Goal: Information Seeking & Learning: Find specific fact

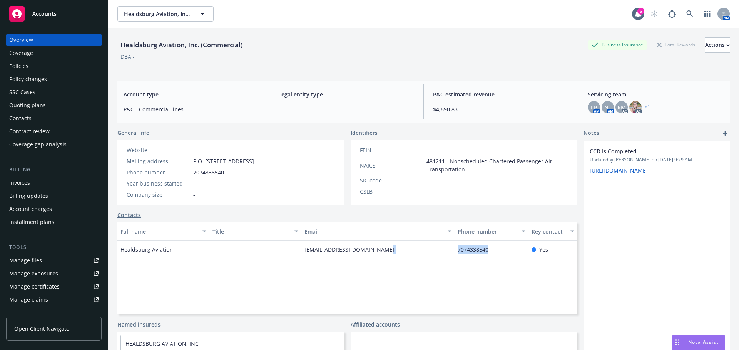
click at [27, 65] on div "Policies" at bounding box center [18, 66] width 19 height 12
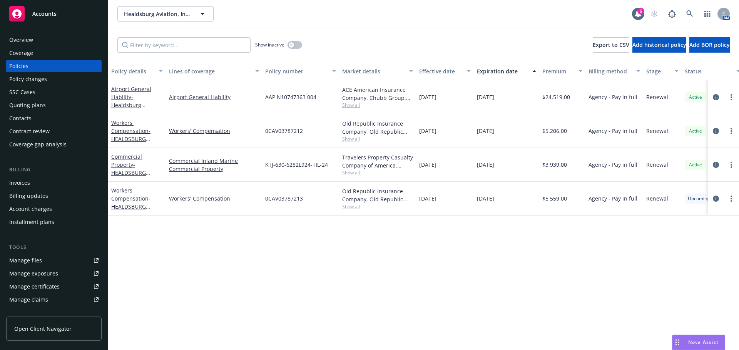
click at [133, 202] on div "Workers' Compensation - HEALDSBURG AVIATION, INC" at bounding box center [137, 199] width 52 height 24
click at [133, 200] on link "Workers' Compensation - HEALDSBURG AVIATION, INC" at bounding box center [130, 203] width 39 height 32
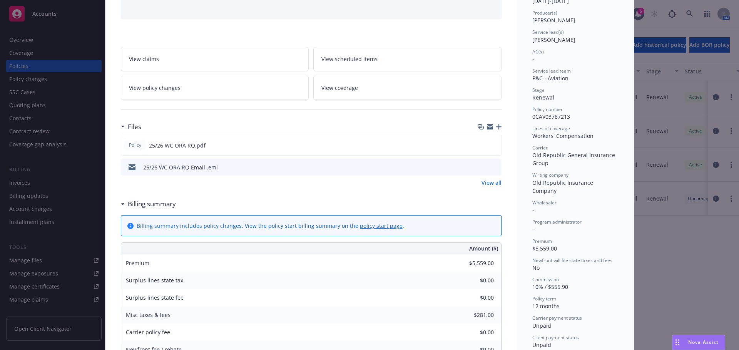
scroll to position [192, 0]
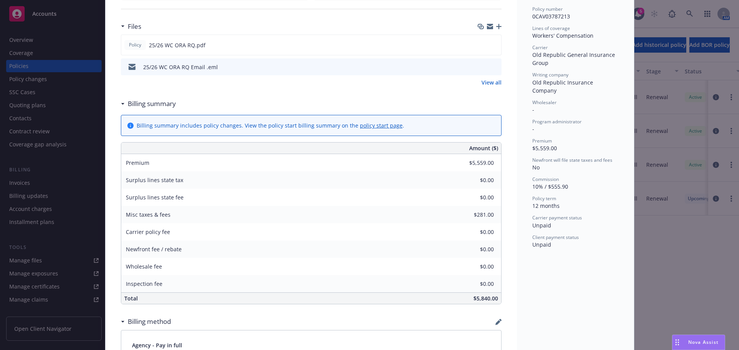
click at [487, 86] on link "View all" at bounding box center [491, 82] width 20 height 8
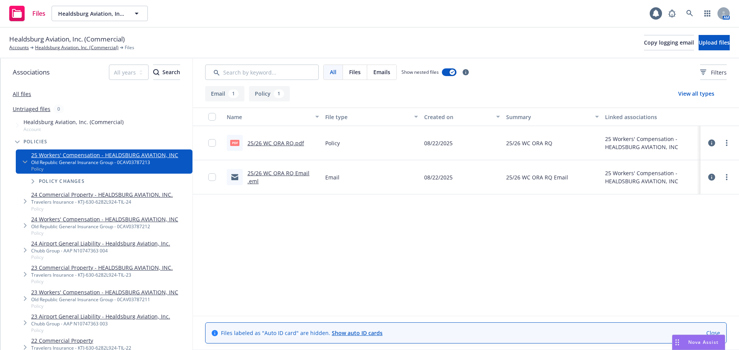
click at [287, 143] on link "25/26 WC ORA RQ.pdf" at bounding box center [275, 143] width 57 height 7
click at [685, 10] on link at bounding box center [689, 13] width 15 height 15
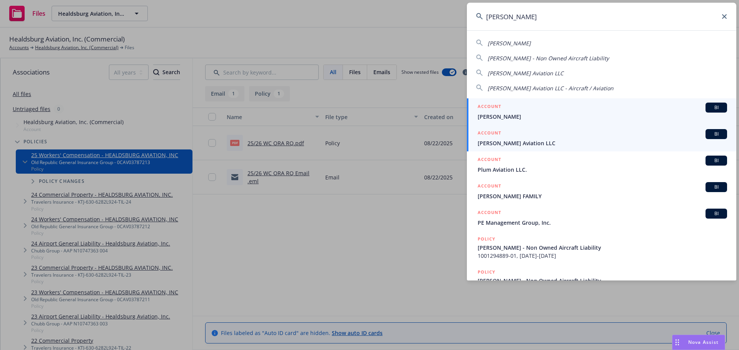
type input "dave simpson"
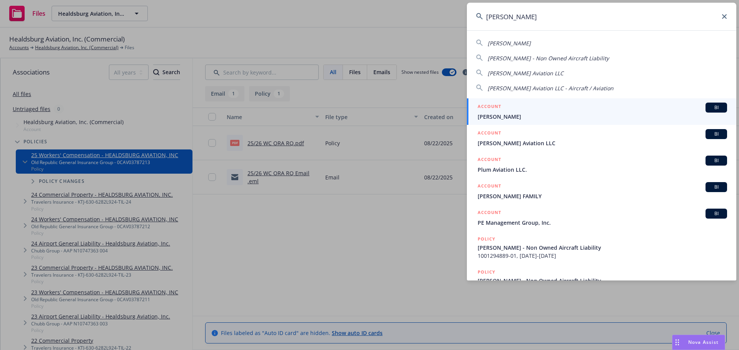
click at [517, 138] on div "ACCOUNT BI" at bounding box center [601, 134] width 249 height 10
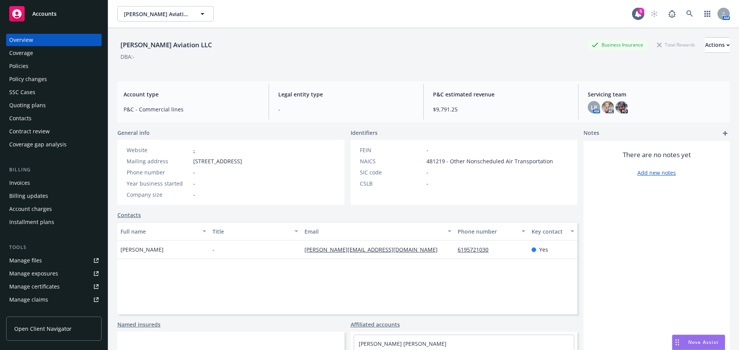
click at [24, 62] on div "Policies" at bounding box center [18, 66] width 19 height 12
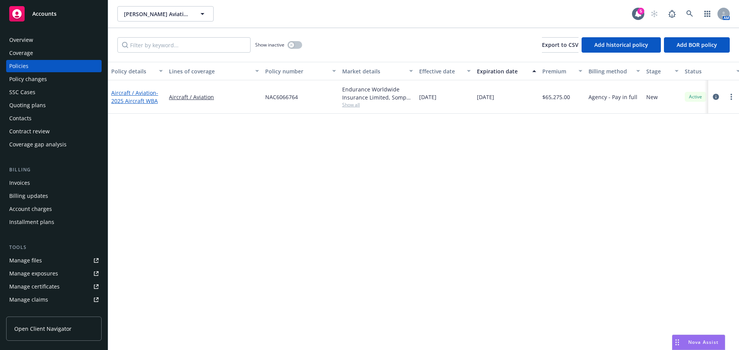
click at [137, 99] on span "- 2025 Aircraft WBA" at bounding box center [134, 96] width 47 height 15
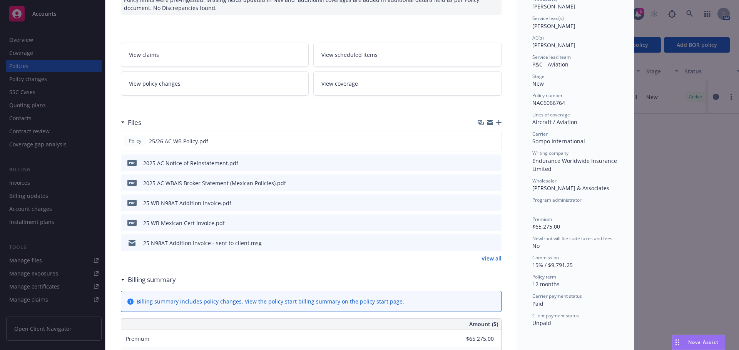
scroll to position [115, 0]
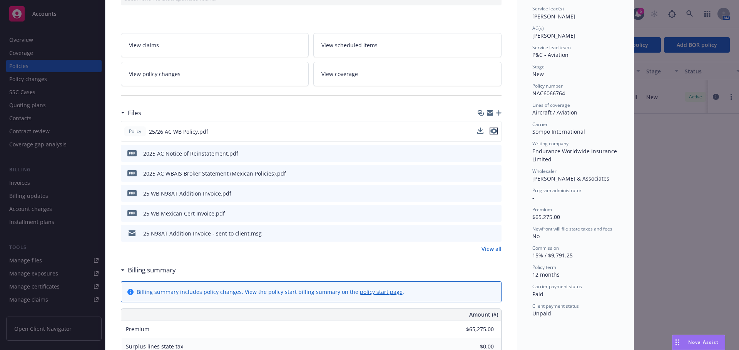
click at [490, 130] on icon "preview file" at bounding box center [493, 130] width 7 height 5
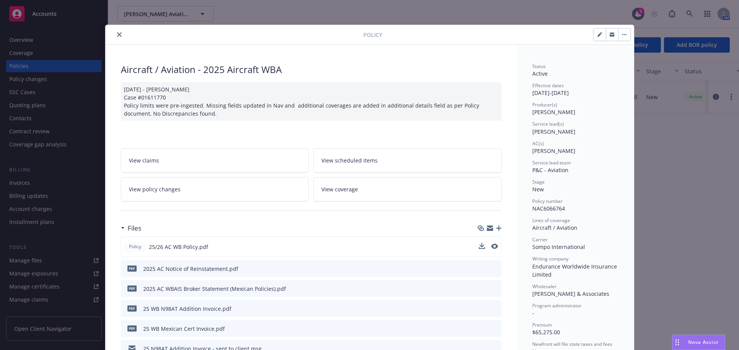
click at [118, 36] on icon "close" at bounding box center [119, 34] width 5 height 5
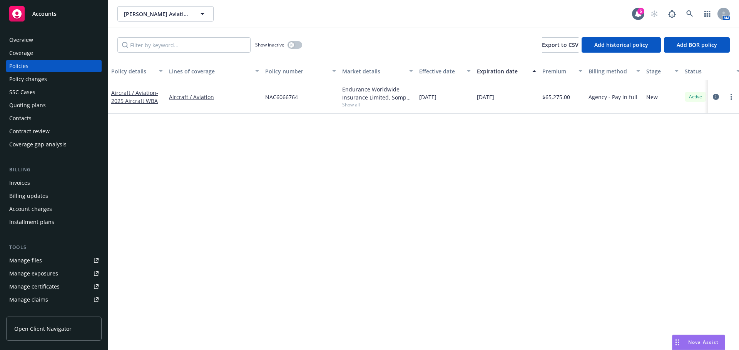
click at [698, 11] on div "AM" at bounding box center [687, 13] width 83 height 15
click at [684, 16] on link at bounding box center [689, 13] width 15 height 15
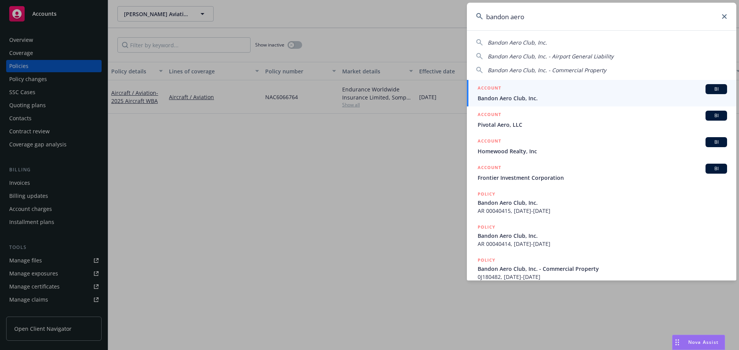
type input "bandon aero"
click at [554, 96] on span "Bandon Aero Club, Inc." at bounding box center [601, 98] width 249 height 8
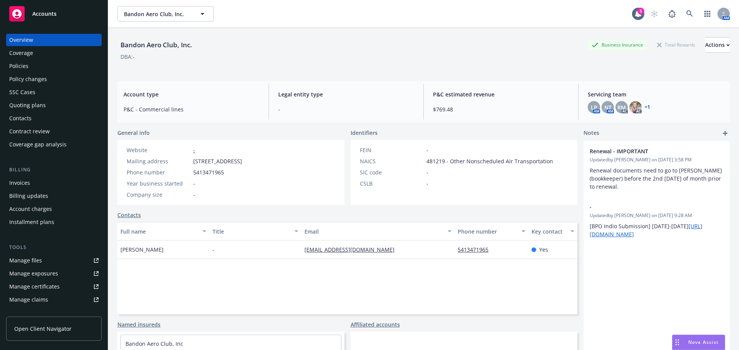
click at [43, 58] on div "Coverage" at bounding box center [53, 53] width 89 height 12
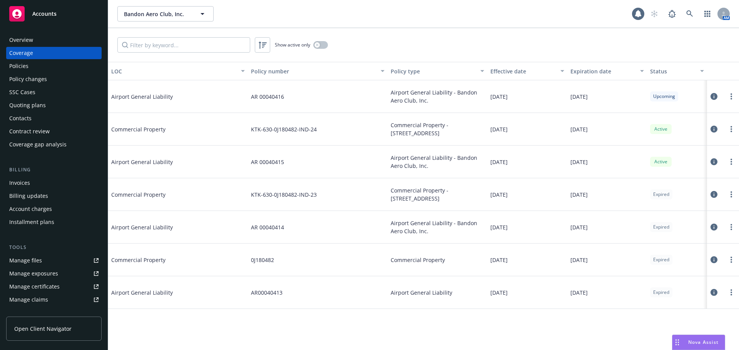
click at [40, 62] on div "Policies" at bounding box center [53, 66] width 89 height 12
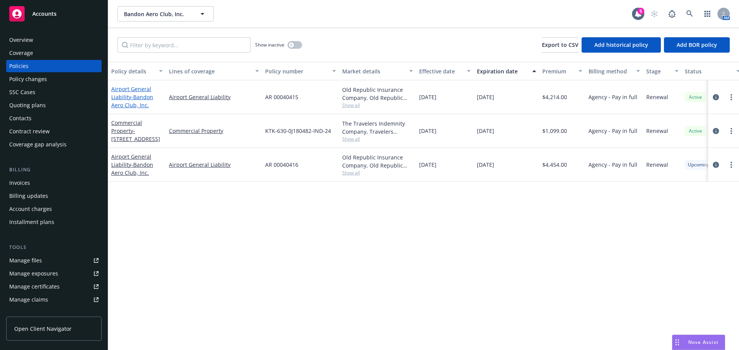
click at [130, 103] on span "- Bandon Aero Club, Inc." at bounding box center [132, 100] width 42 height 15
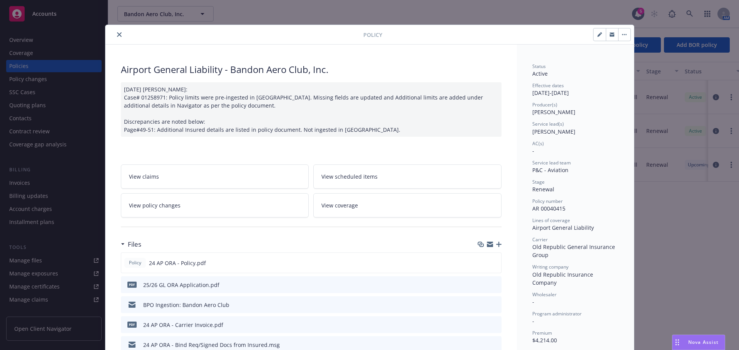
click at [491, 287] on button at bounding box center [494, 285] width 7 height 8
click at [495, 285] on div "pdf 25/26 GL ORA Application.pdf" at bounding box center [311, 285] width 380 height 17
click at [494, 285] on icon "preview file" at bounding box center [493, 284] width 7 height 5
click at [117, 32] on icon "close" at bounding box center [119, 34] width 5 height 5
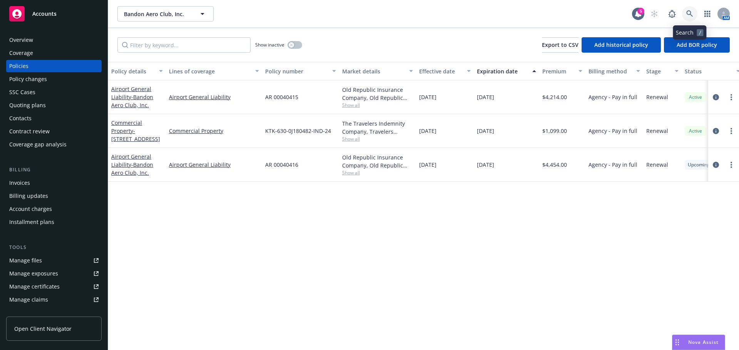
click at [689, 10] on link at bounding box center [689, 13] width 15 height 15
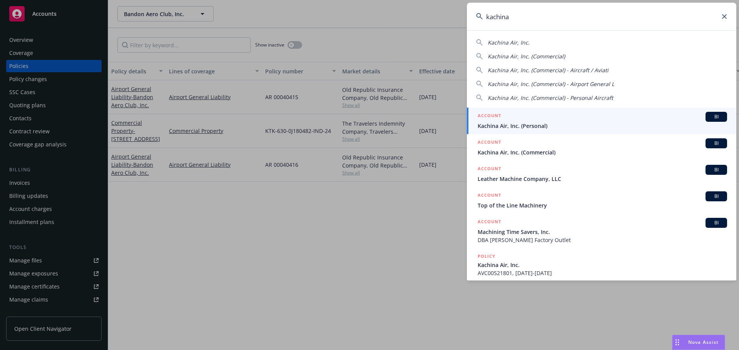
type input "kachina"
click at [541, 148] on div "ACCOUNT BI" at bounding box center [601, 143] width 249 height 10
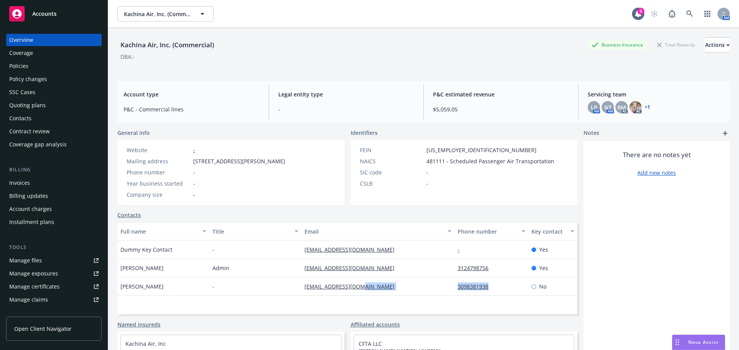
drag, startPoint x: 449, startPoint y: 296, endPoint x: 487, endPoint y: 294, distance: 38.9
click at [487, 294] on div "Ron Guidry - rpguidry@caacxo.com 3098381938 No" at bounding box center [347, 287] width 460 height 18
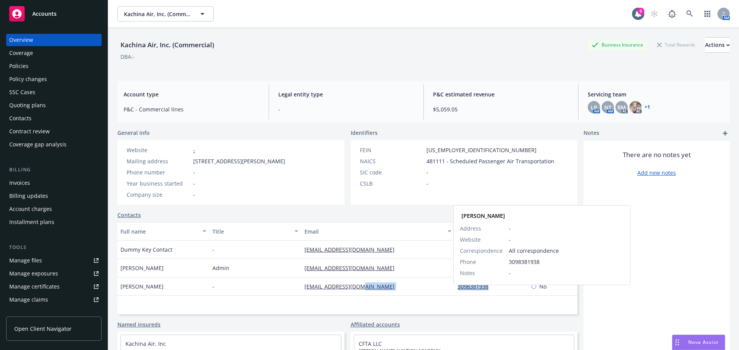
copy div "3098381938"
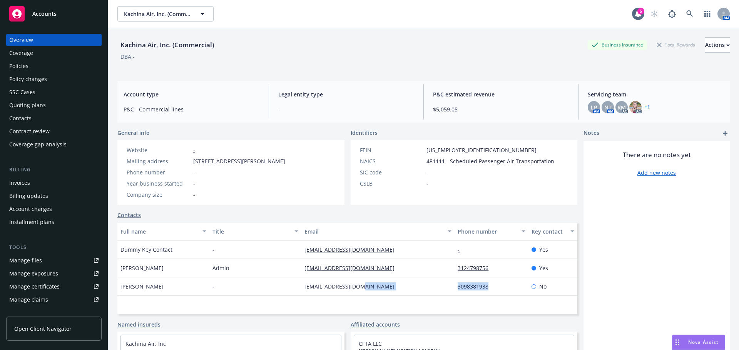
click at [31, 80] on div "Policy changes" at bounding box center [28, 79] width 38 height 12
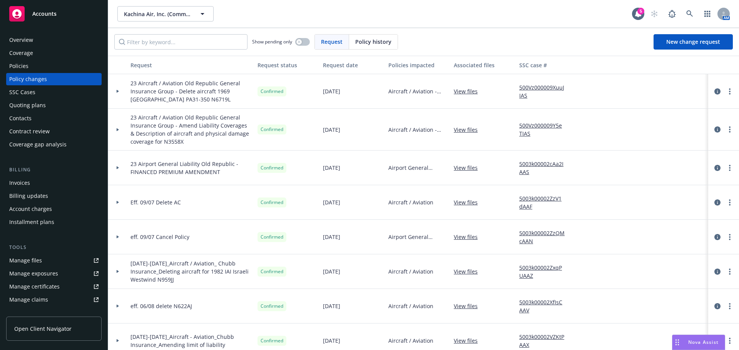
click at [26, 61] on div "Overview Coverage Policies Policy changes SSC Cases Quoting plans Contacts Cont…" at bounding box center [53, 92] width 95 height 117
click at [25, 63] on div "Policies" at bounding box center [18, 66] width 19 height 12
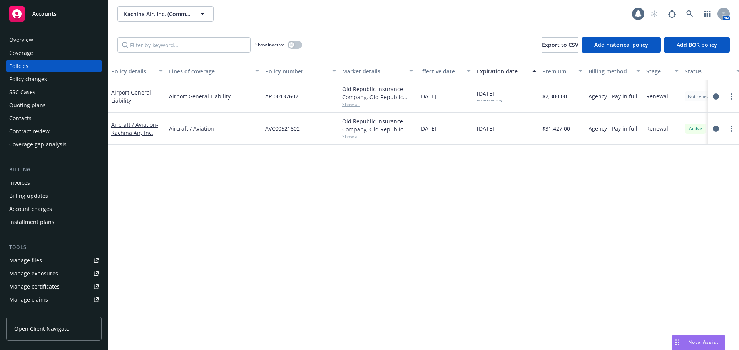
click at [25, 49] on div "Coverage" at bounding box center [21, 53] width 24 height 12
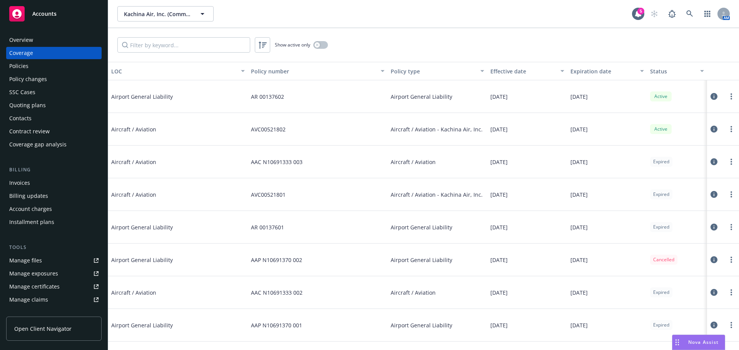
click at [22, 41] on div "Overview" at bounding box center [21, 40] width 24 height 12
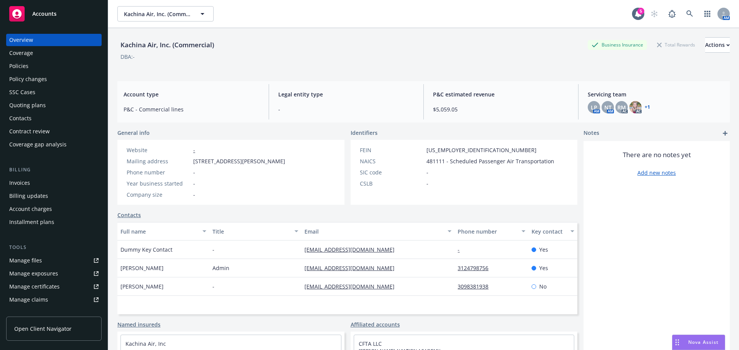
click at [57, 69] on div "Policies" at bounding box center [53, 66] width 89 height 12
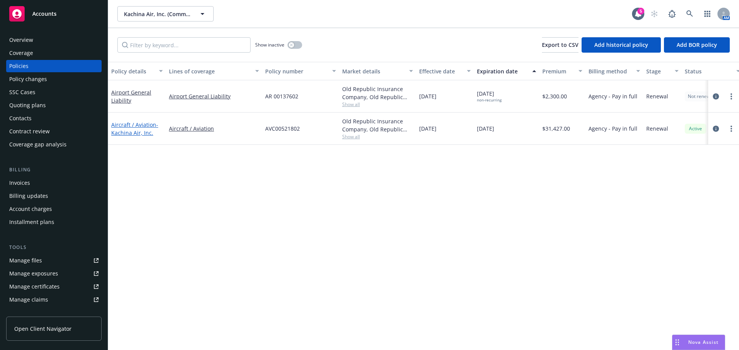
click at [128, 129] on span "- Kachina Air, Inc." at bounding box center [134, 128] width 47 height 15
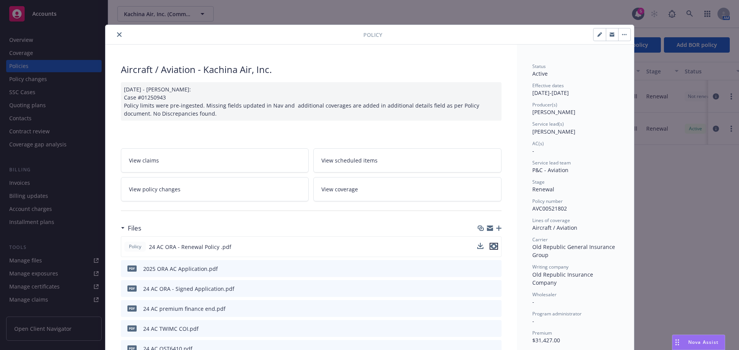
click at [494, 246] on icon "preview file" at bounding box center [493, 246] width 7 height 5
click at [115, 32] on button "close" at bounding box center [119, 34] width 9 height 9
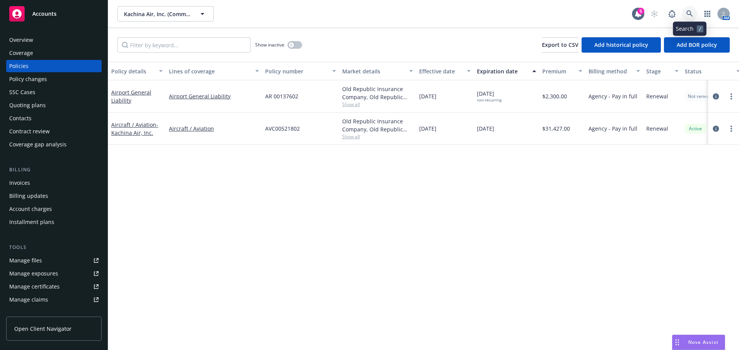
click at [689, 15] on icon at bounding box center [689, 13] width 7 height 7
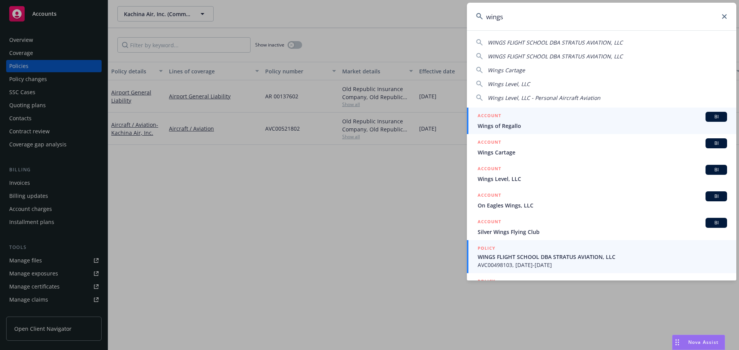
type input "wings"
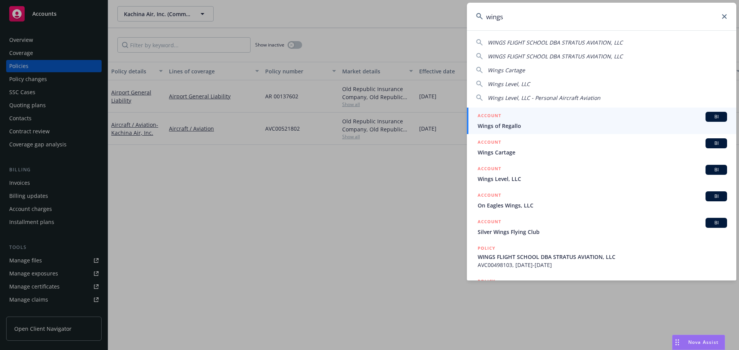
click at [512, 266] on span "AVC00498103, 09/01/2024-09/01/2025" at bounding box center [601, 265] width 249 height 8
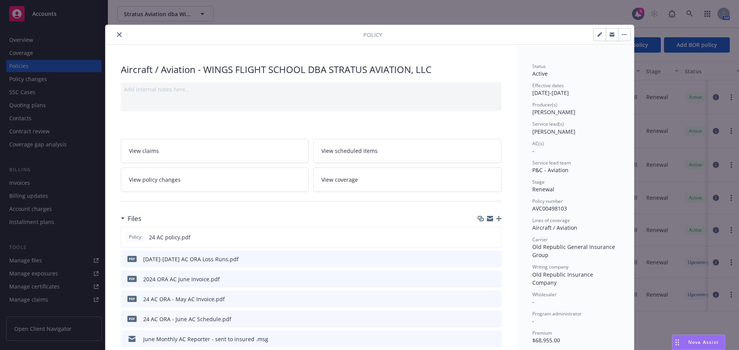
click at [115, 31] on button "close" at bounding box center [119, 34] width 9 height 9
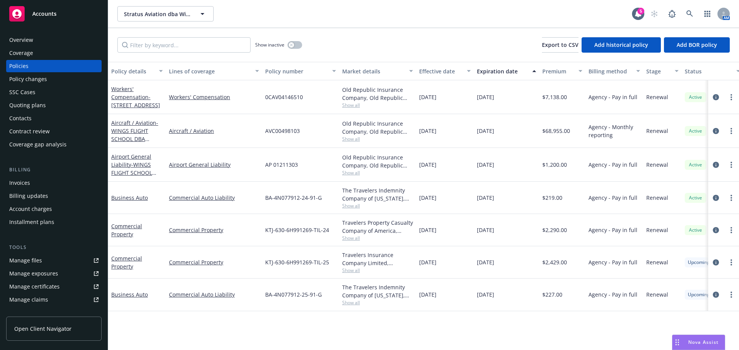
click at [127, 135] on div "Aircraft / Aviation - WINGS FLIGHT SCHOOL DBA STRATUS AVIATION, LLC" at bounding box center [137, 131] width 52 height 24
click at [129, 129] on span "- WINGS FLIGHT SCHOOL DBA STRATUS AVIATION, LLC" at bounding box center [136, 139] width 51 height 40
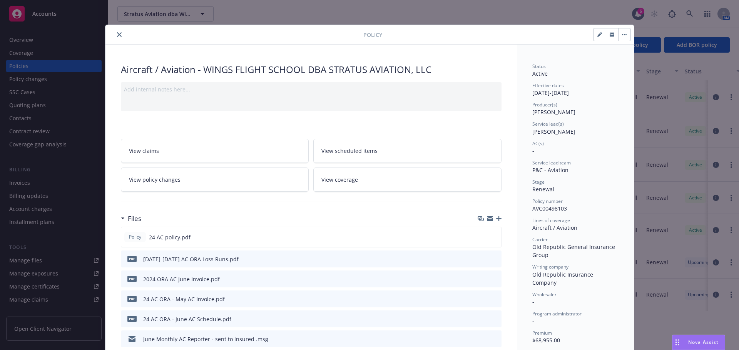
scroll to position [23, 0]
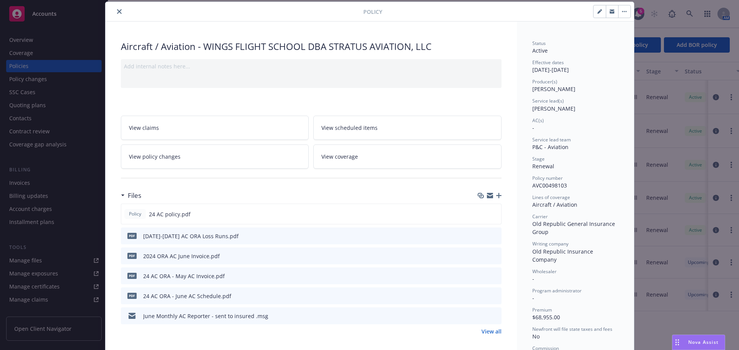
click at [494, 332] on link "View all" at bounding box center [491, 332] width 20 height 8
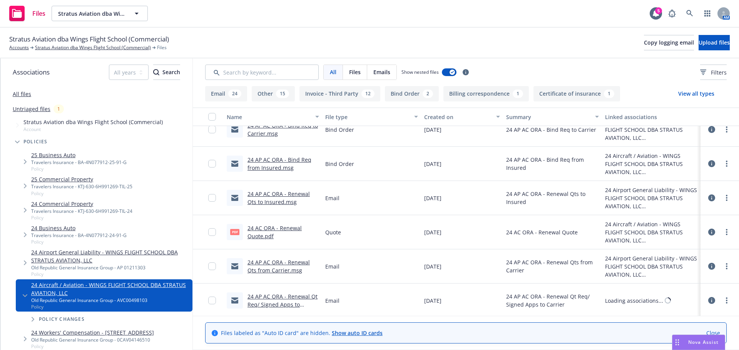
scroll to position [1878, 0]
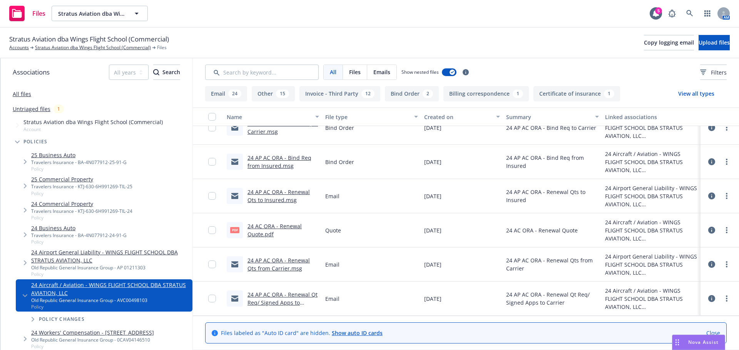
click at [289, 225] on link "24 AC ORA - Renewal Quote.pdf" at bounding box center [274, 230] width 54 height 15
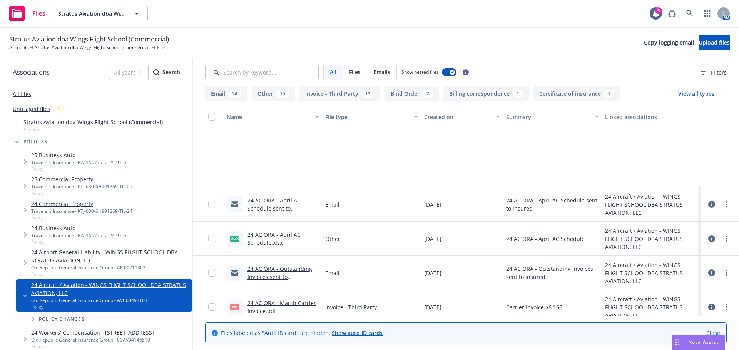
scroll to position [339, 0]
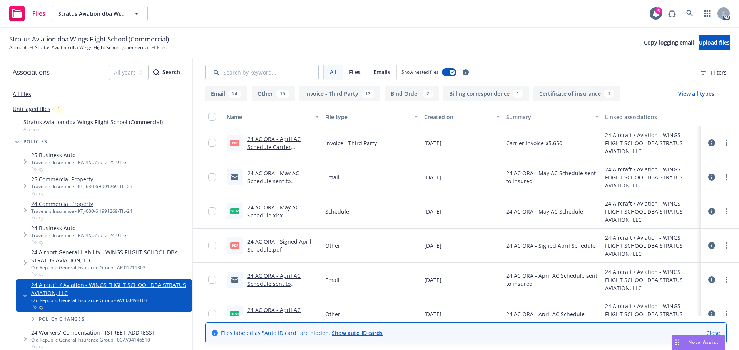
click at [259, 213] on link "24 AC ORA - May AC Schedule.xlsx" at bounding box center [273, 211] width 52 height 15
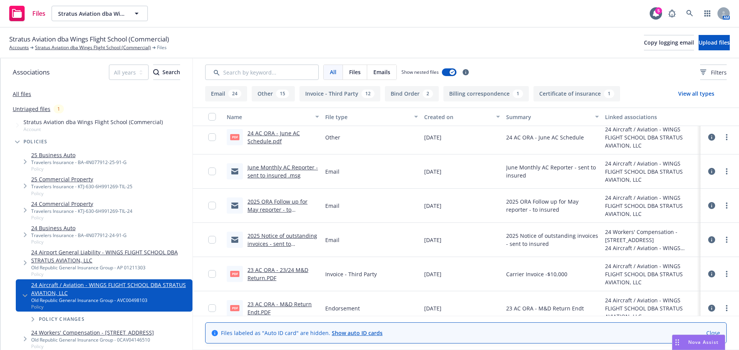
scroll to position [0, 0]
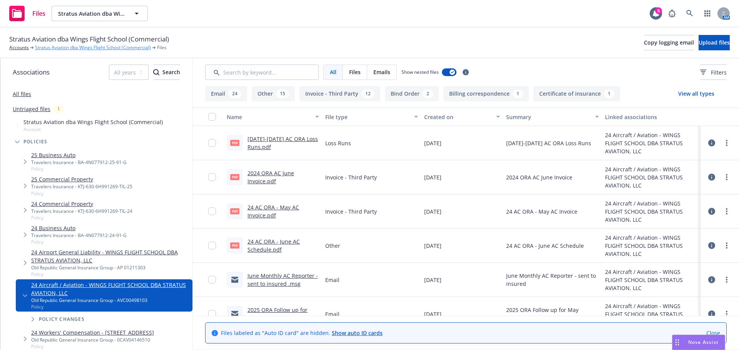
click at [92, 49] on link "Stratus Aviation dba Wings Flight School (Commercial)" at bounding box center [93, 47] width 116 height 7
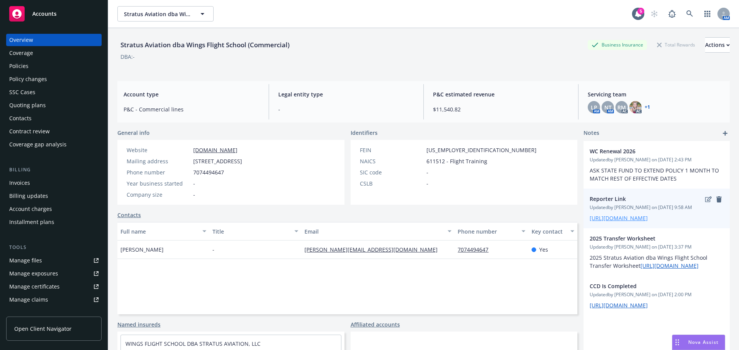
click at [613, 222] on link "https://docs.google.com/spreadsheets/d/1mr290MAdBbOLFILIeyV0SDJGgxbVQ8Ke0hH7f3B…" at bounding box center [618, 218] width 58 height 7
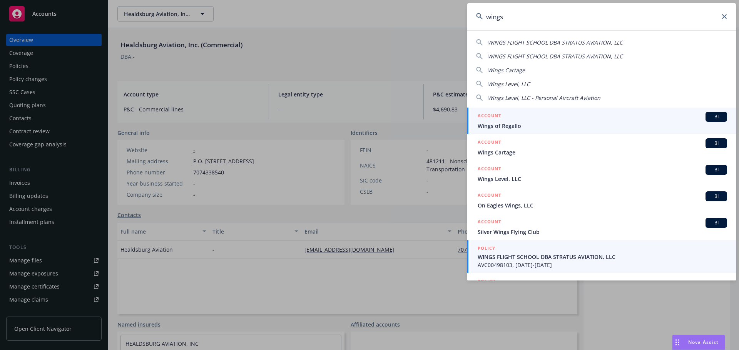
type input "wings"
click at [549, 262] on span "AVC00498103, [DATE]-[DATE]" at bounding box center [601, 265] width 249 height 8
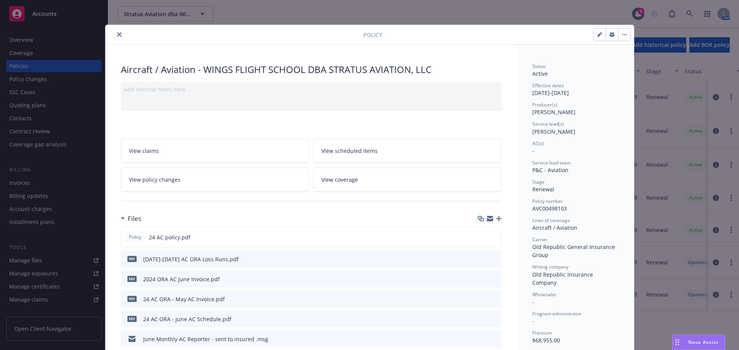
click at [118, 36] on button "close" at bounding box center [119, 34] width 9 height 9
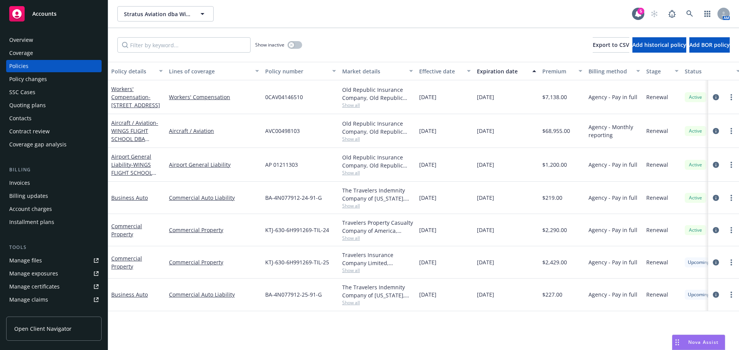
click at [191, 135] on div "Aircraft / Aviation" at bounding box center [214, 131] width 96 height 34
click at [141, 130] on span "- WINGS FLIGHT SCHOOL DBA STRATUS AVIATION, LLC" at bounding box center [136, 139] width 51 height 40
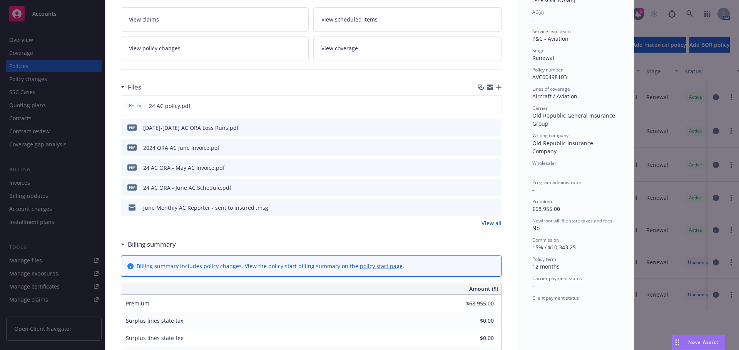
scroll to position [177, 0]
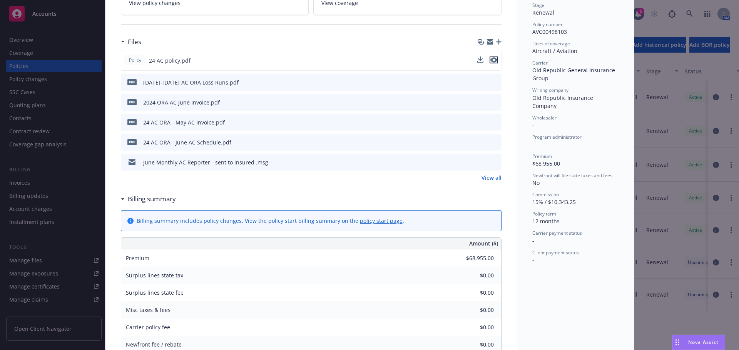
click at [492, 58] on icon "preview file" at bounding box center [493, 59] width 7 height 5
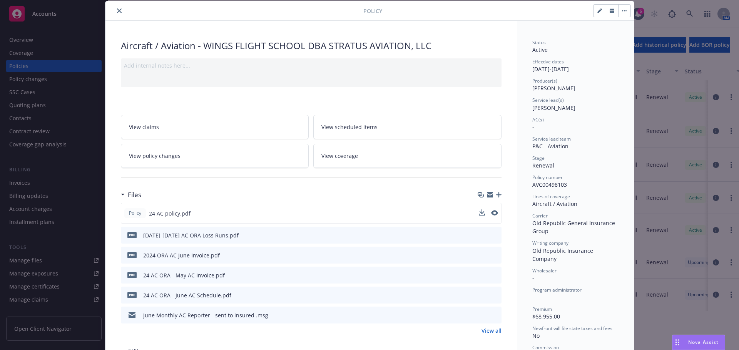
scroll to position [23, 0]
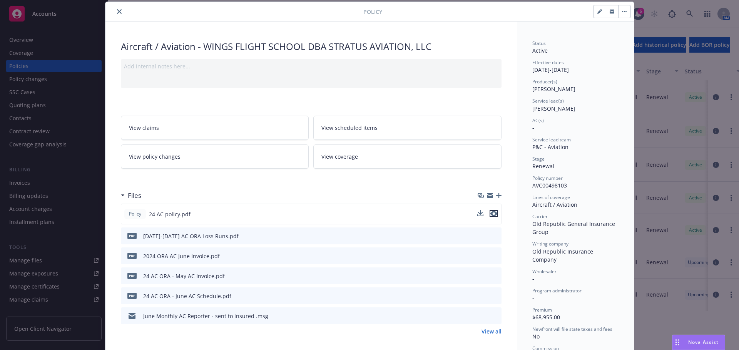
click at [491, 213] on icon "preview file" at bounding box center [493, 213] width 7 height 5
click at [481, 329] on link "View all" at bounding box center [491, 332] width 20 height 8
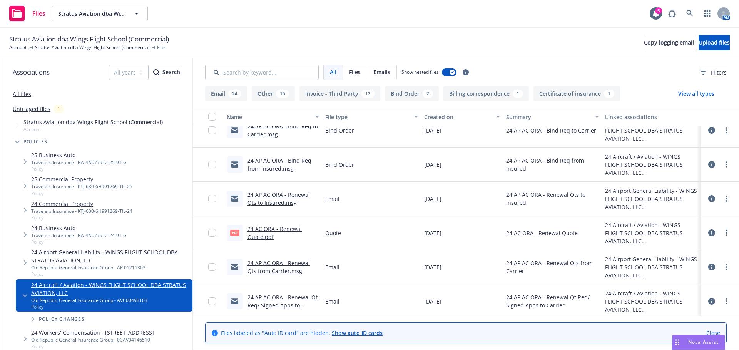
scroll to position [1878, 0]
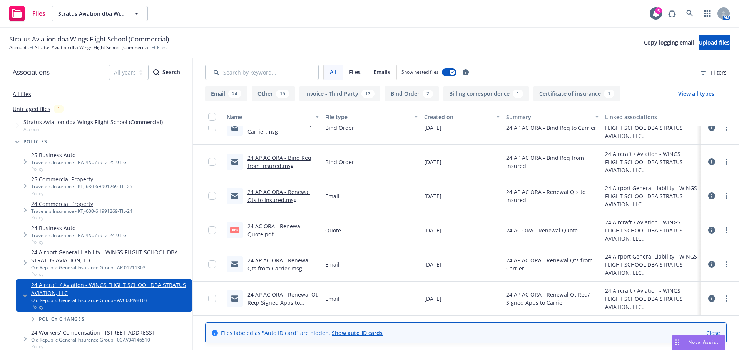
click at [258, 225] on link "24 AC ORA - Renewal Quote.pdf" at bounding box center [274, 230] width 54 height 15
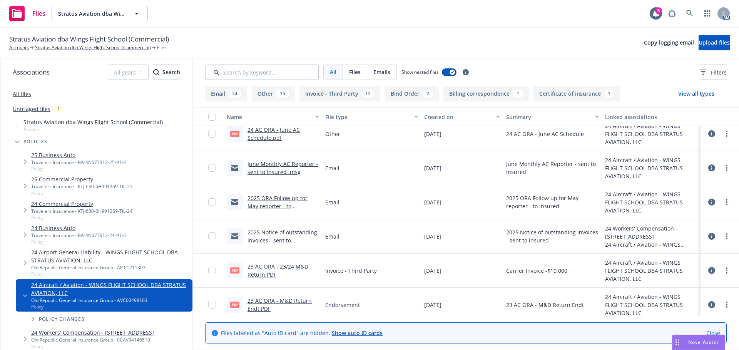
scroll to position [0, 0]
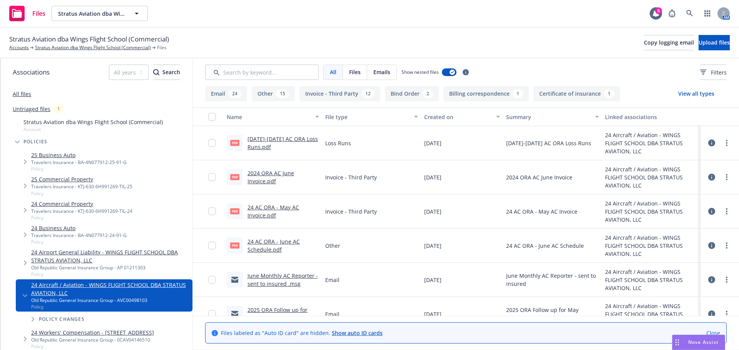
click at [12, 41] on span "Stratus Aviation dba Wings Flight School (Commercial)" at bounding box center [89, 39] width 160 height 10
click at [11, 38] on div "Stratus Aviation dba Wings Flight School (Commercial) Accounts Stratus Aviation…" at bounding box center [369, 43] width 739 height 31
click at [10, 38] on span "Stratus Aviation dba Wings Flight School (Commercial)" at bounding box center [89, 39] width 160 height 10
drag, startPoint x: 10, startPoint y: 38, endPoint x: 176, endPoint y: 37, distance: 165.8
click at [176, 37] on div "Stratus Aviation dba Wings Flight School (Commercial) Accounts Stratus Aviation…" at bounding box center [369, 42] width 720 height 17
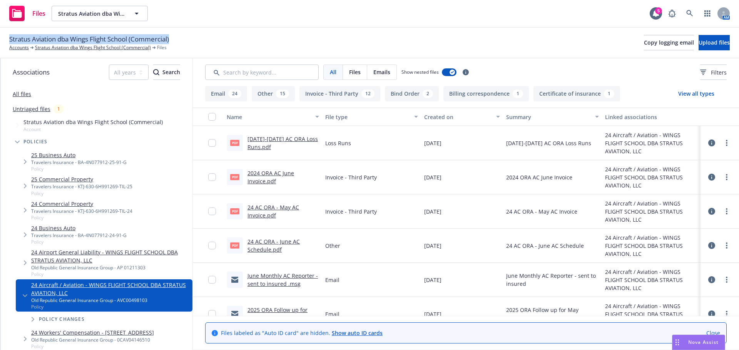
copy span "Stratus Aviation dba Wings Flight School (Commercial)"
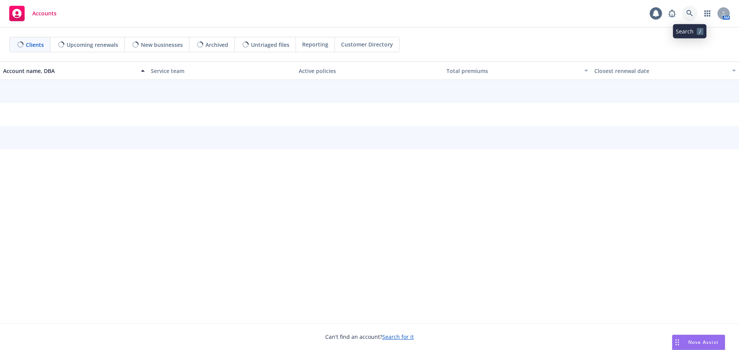
click at [692, 15] on icon at bounding box center [689, 13] width 7 height 7
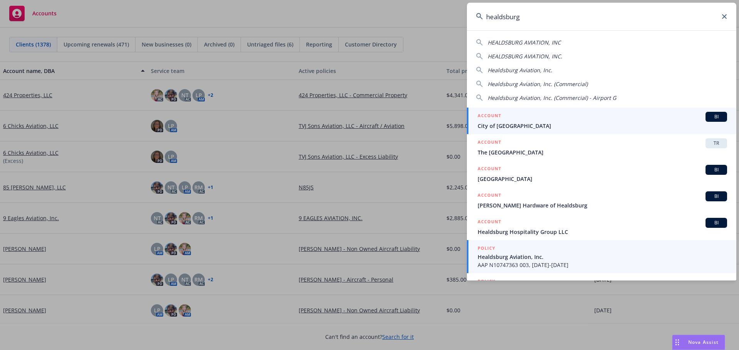
type input "healdsburg"
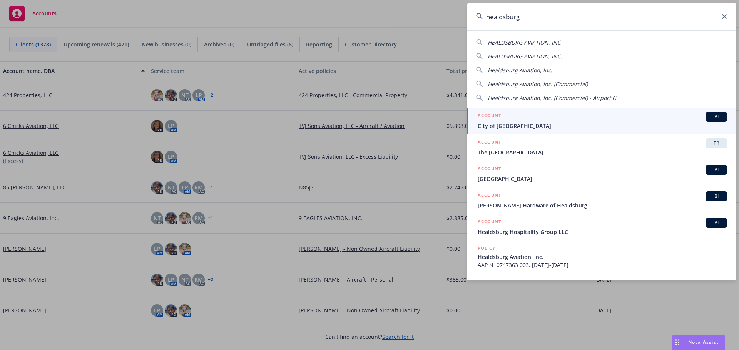
click at [536, 264] on span "AAP N10747363 003, [DATE]-[DATE]" at bounding box center [601, 265] width 249 height 8
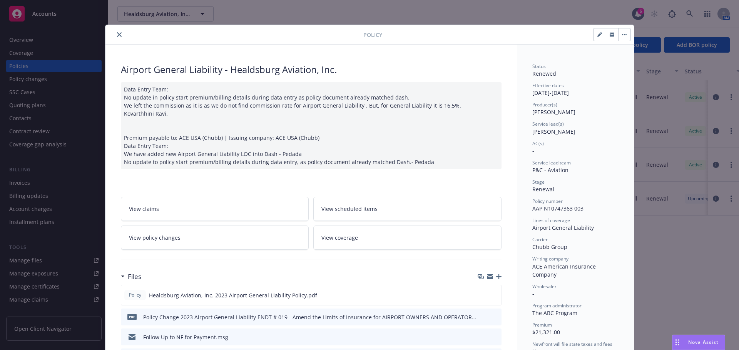
click at [117, 36] on icon "close" at bounding box center [119, 34] width 5 height 5
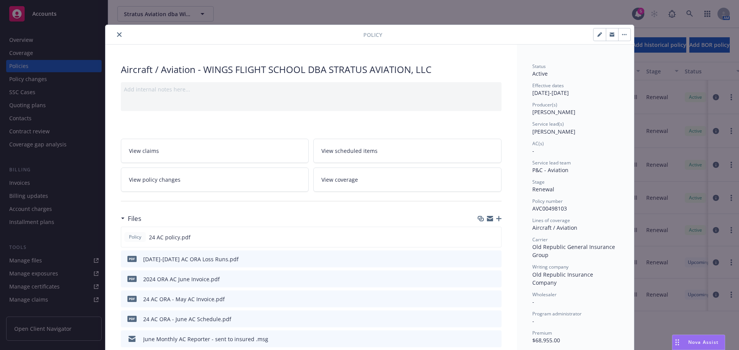
click at [111, 32] on div at bounding box center [235, 34] width 255 height 9
click at [115, 31] on button "close" at bounding box center [119, 34] width 9 height 9
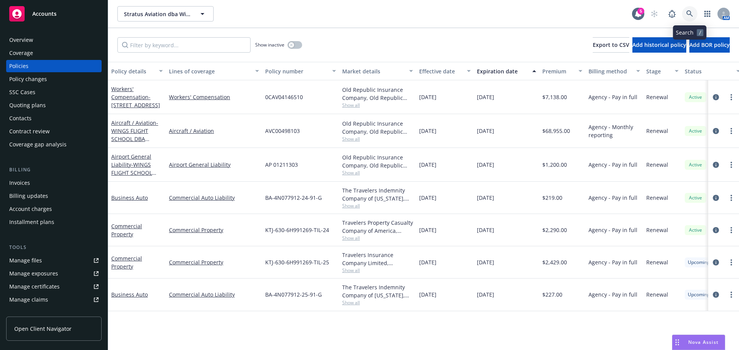
click at [687, 12] on icon at bounding box center [689, 13] width 7 height 7
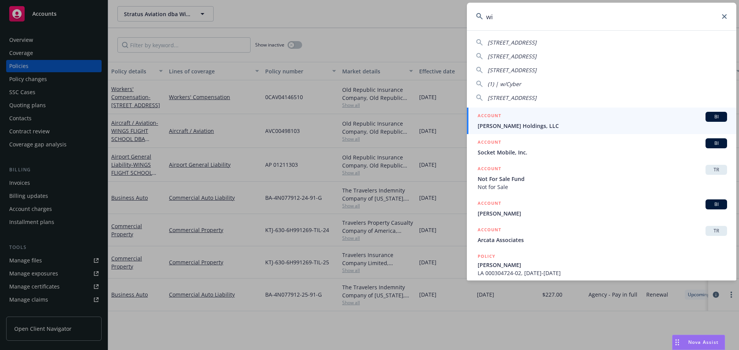
type input "w"
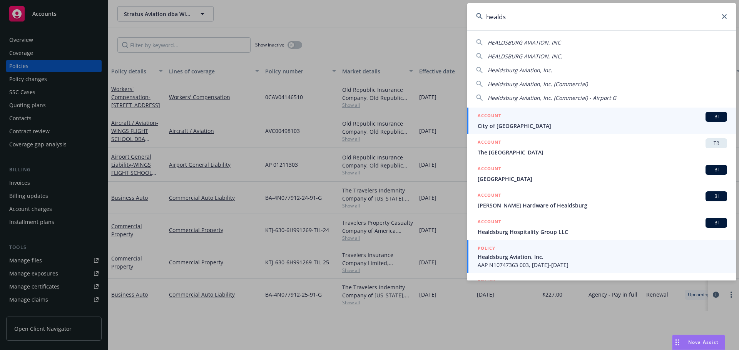
type input "healds"
click at [534, 262] on span "AAP N10747363 003, 09/01/2023-09/01/2024" at bounding box center [601, 265] width 249 height 8
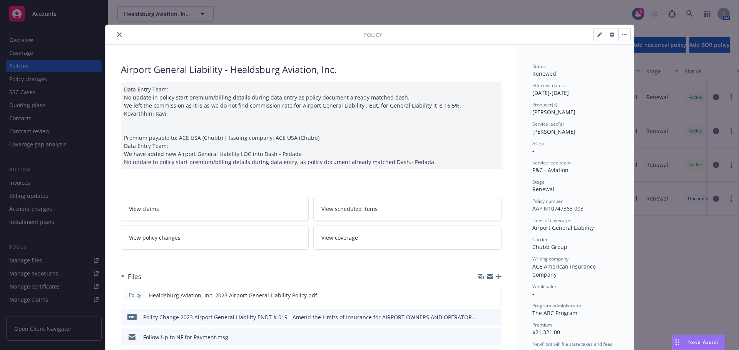
click at [117, 36] on icon "close" at bounding box center [119, 34] width 5 height 5
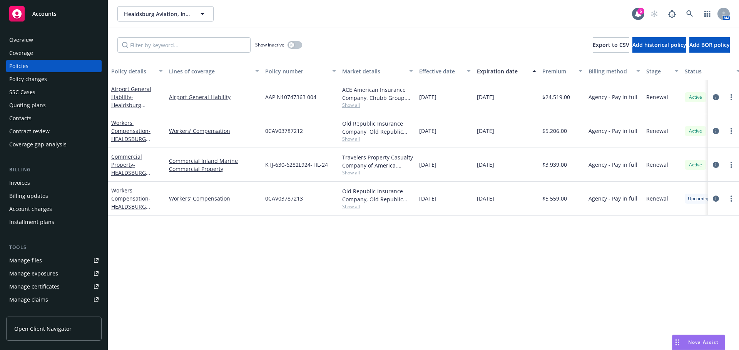
click at [33, 37] on div "Overview" at bounding box center [53, 40] width 89 height 12
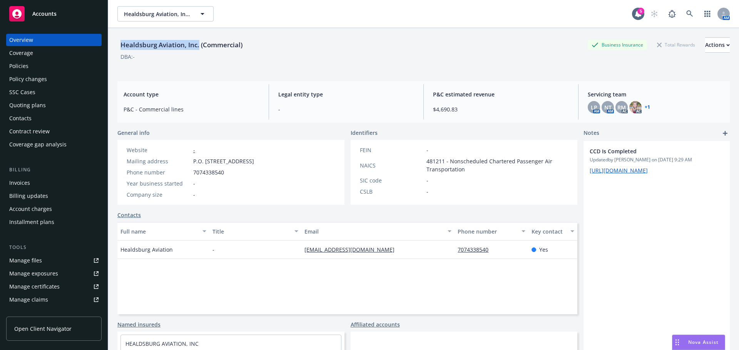
drag, startPoint x: 200, startPoint y: 43, endPoint x: 114, endPoint y: 46, distance: 85.4
click at [114, 46] on div "Healdsburg Aviation, Inc. (Commercial) Business Insurance Total Rewards Actions…" at bounding box center [423, 203] width 631 height 350
copy div "Healdsburg Aviation, Inc."
click at [25, 63] on div "Policies" at bounding box center [18, 66] width 19 height 12
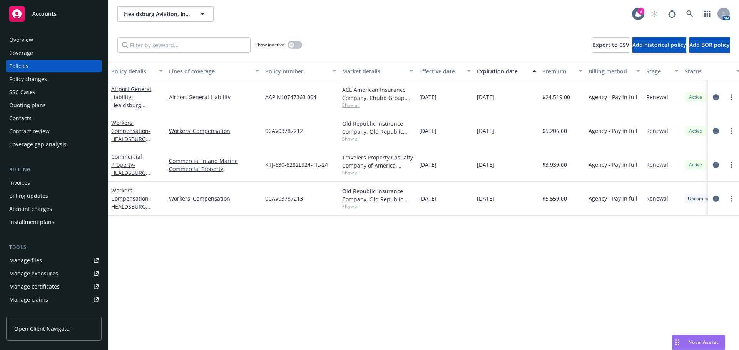
click at [30, 43] on div "Overview" at bounding box center [21, 40] width 24 height 12
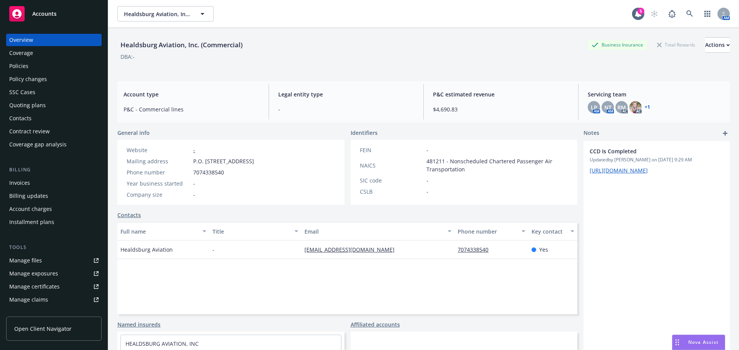
click at [27, 68] on div "Policies" at bounding box center [18, 66] width 19 height 12
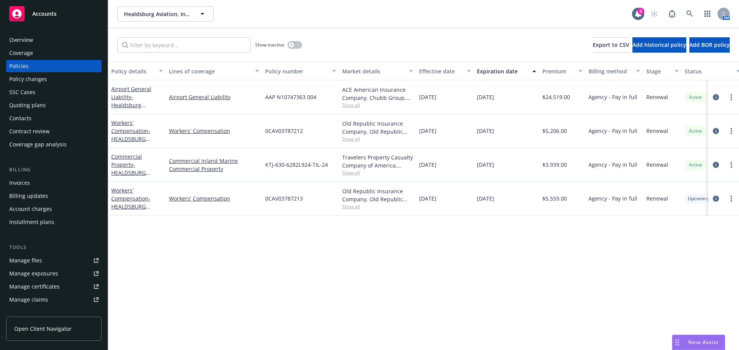
click at [6, 36] on div "Overview Coverage Policies Policy changes SSC Cases Quoting plans Contacts Cont…" at bounding box center [54, 188] width 108 height 326
click at [24, 37] on div "Overview" at bounding box center [21, 40] width 24 height 12
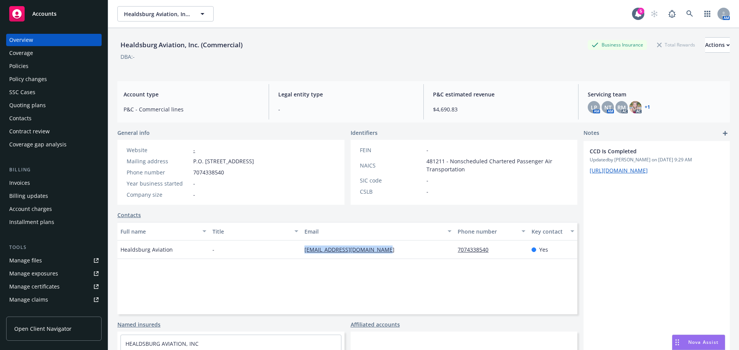
drag, startPoint x: 390, startPoint y: 250, endPoint x: 295, endPoint y: 252, distance: 94.3
click at [295, 252] on div "Healdsburg Aviation - healdsburgaviation@vbbn.com 7074338540 Yes" at bounding box center [347, 250] width 460 height 18
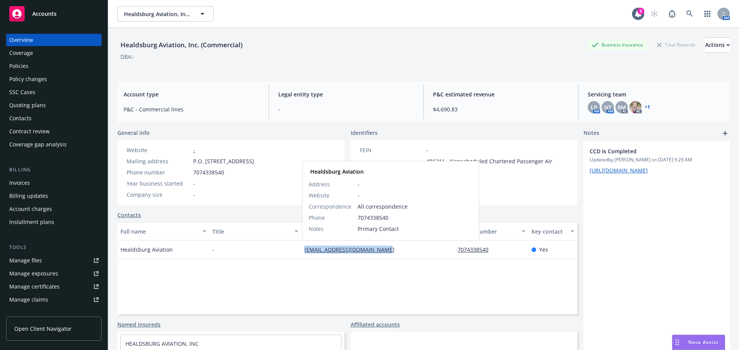
copy div "healdsburgaviation@vbbn.com"
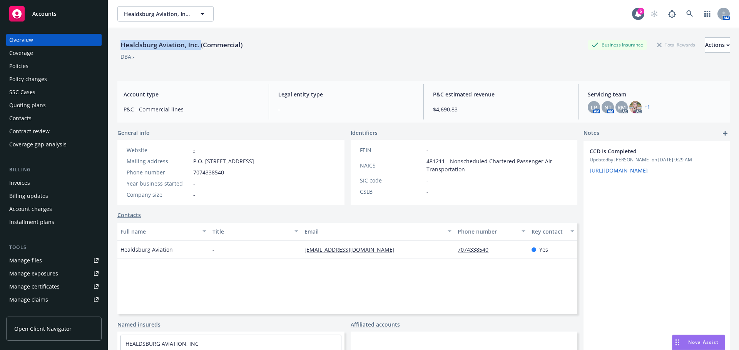
drag, startPoint x: 118, startPoint y: 45, endPoint x: 200, endPoint y: 45, distance: 81.9
click at [200, 45] on div "Healdsburg Aviation, Inc. (Commercial)" at bounding box center [181, 45] width 128 height 10
copy div "Healdsburg Aviation, Inc."
click at [686, 11] on icon at bounding box center [689, 13] width 7 height 7
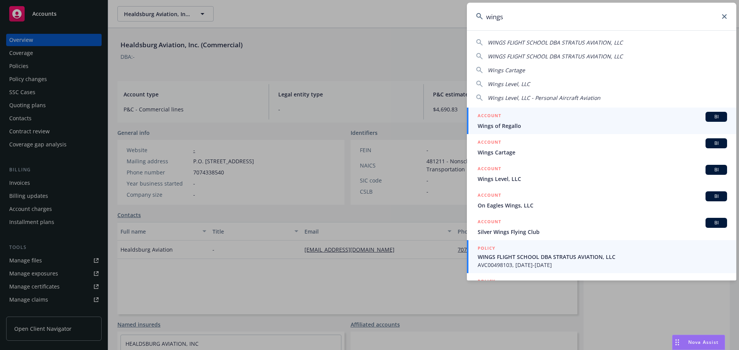
type input "wings"
click at [521, 267] on span "AVC00498103, 09/01/2024-09/01/2025" at bounding box center [601, 265] width 249 height 8
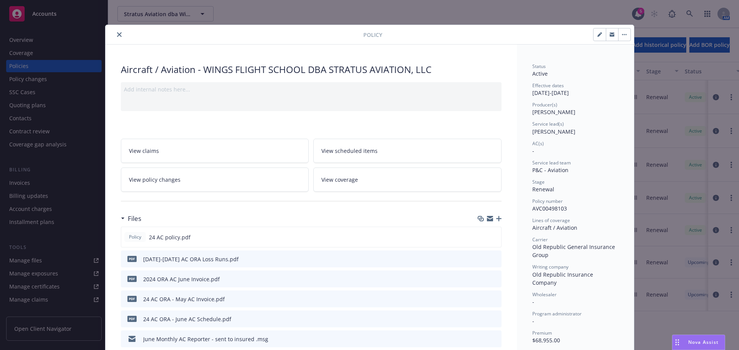
click at [117, 35] on icon "close" at bounding box center [119, 34] width 5 height 5
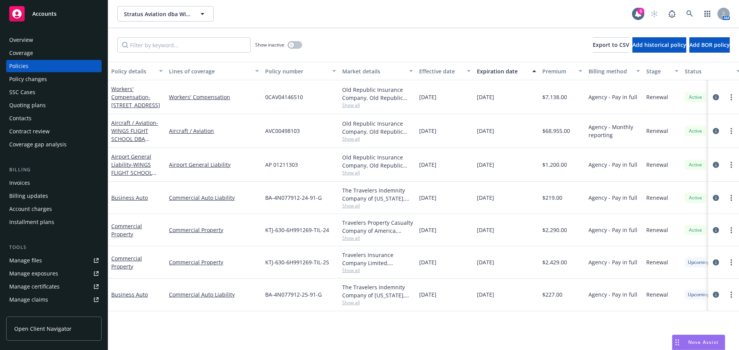
click at [692, 337] on div "Nova Assist" at bounding box center [698, 342] width 52 height 15
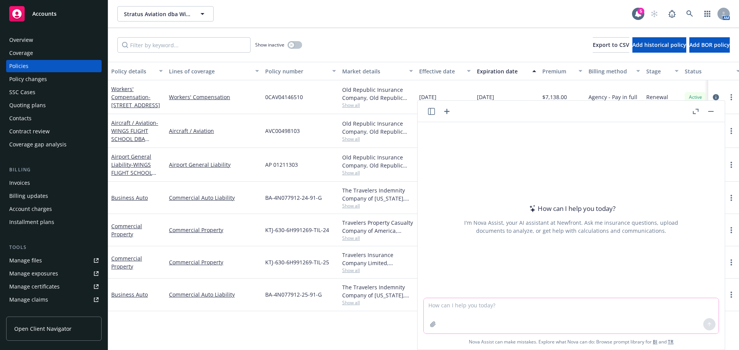
click at [495, 310] on textarea at bounding box center [571, 316] width 295 height 35
type textarea "what is incidental medical malpractice in an aviation policy"
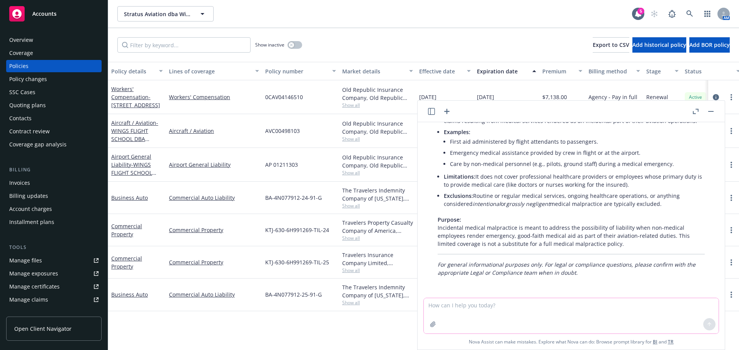
scroll to position [93, 0]
click at [708, 106] on header at bounding box center [570, 112] width 307 height 22
click at [711, 110] on button "button" at bounding box center [710, 111] width 9 height 9
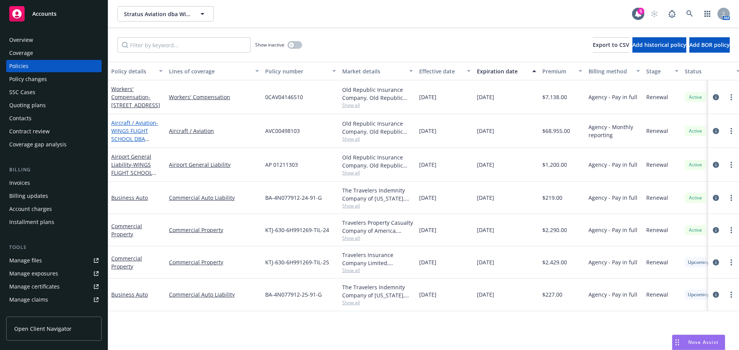
click at [122, 138] on span "- WINGS FLIGHT SCHOOL DBA STRATUS AVIATION, LLC" at bounding box center [136, 139] width 51 height 40
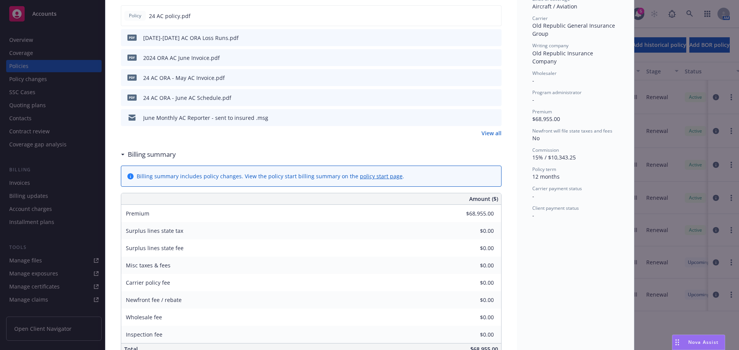
scroll to position [192, 0]
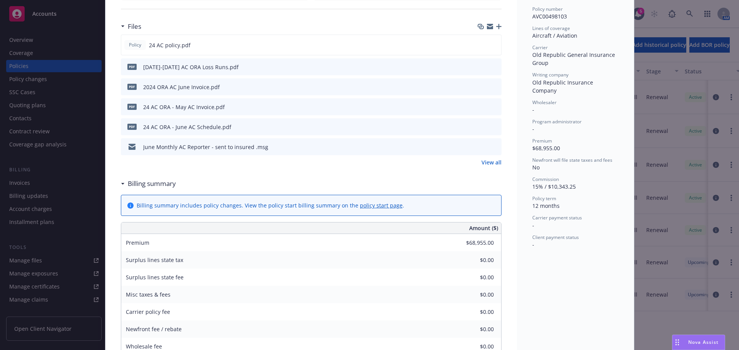
click at [489, 160] on link "View all" at bounding box center [491, 162] width 20 height 8
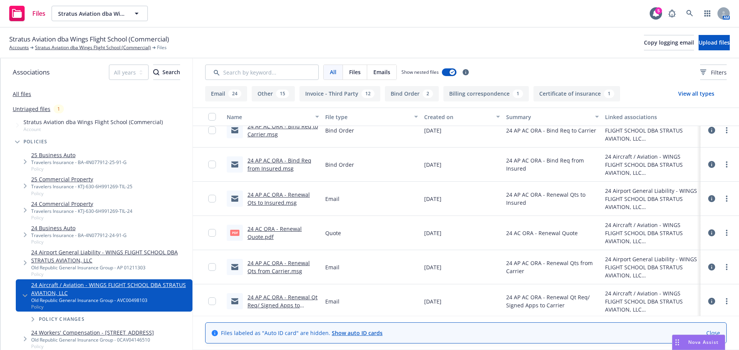
scroll to position [1878, 0]
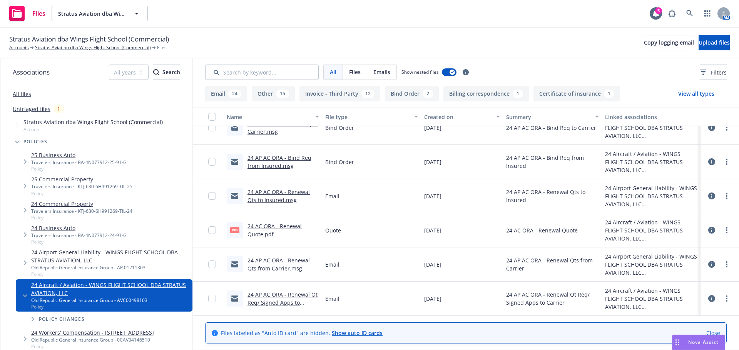
click at [271, 226] on link "24 AC ORA - Renewal Quote.pdf" at bounding box center [274, 230] width 54 height 15
click at [262, 234] on link "24 AC ORA - Renewal Quote.pdf" at bounding box center [274, 230] width 54 height 15
click at [286, 225] on link "24 AC ORA - Renewal Quote.pdf" at bounding box center [274, 230] width 54 height 15
click at [255, 227] on link "24 AC ORA - Renewal Quote.pdf" at bounding box center [274, 230] width 54 height 15
click at [697, 342] on span "Nova Assist" at bounding box center [703, 342] width 30 height 7
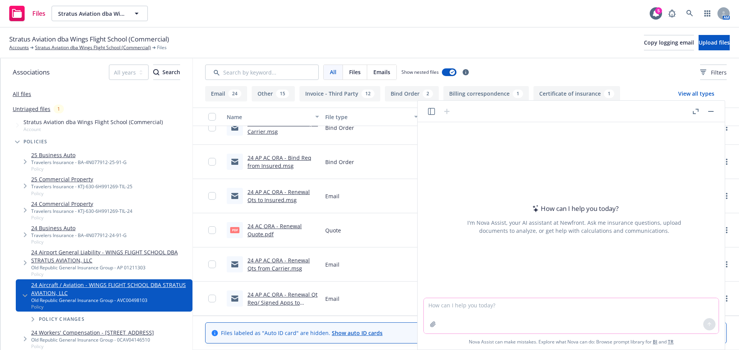
click at [454, 316] on textarea at bounding box center [571, 316] width 295 height 35
type textarea "create a cover letter presenting this insurance company to a potential insured"
click at [437, 325] on button "button" at bounding box center [433, 325] width 12 height 12
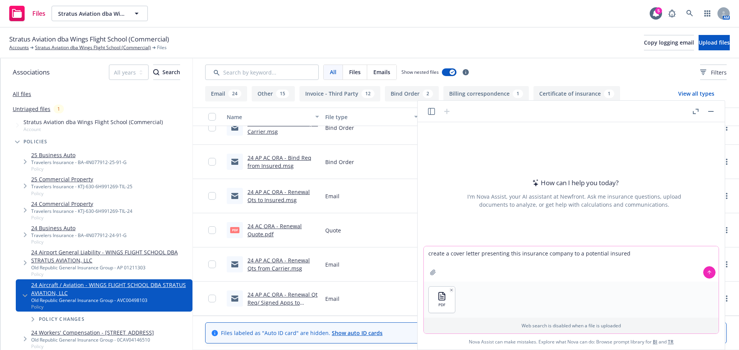
click at [708, 272] on icon at bounding box center [708, 272] width 5 height 5
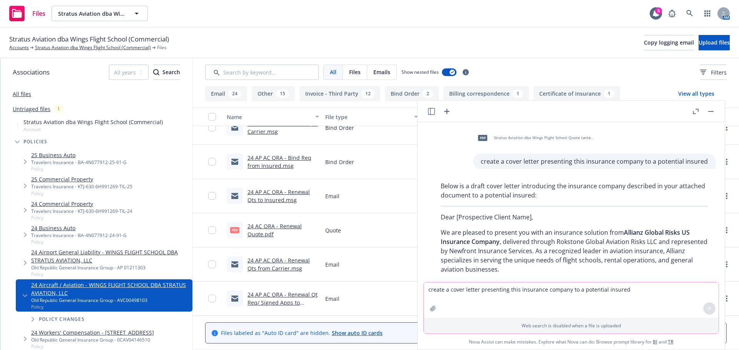
scroll to position [38, 0]
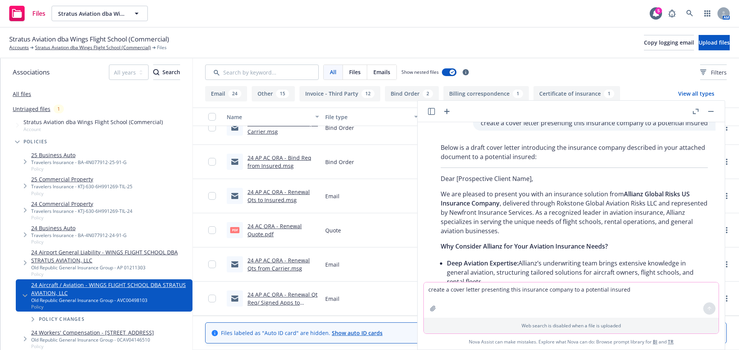
click at [471, 194] on p "We are pleased to present you with an insurance solution from Allianz Global Ri…" at bounding box center [573, 213] width 267 height 46
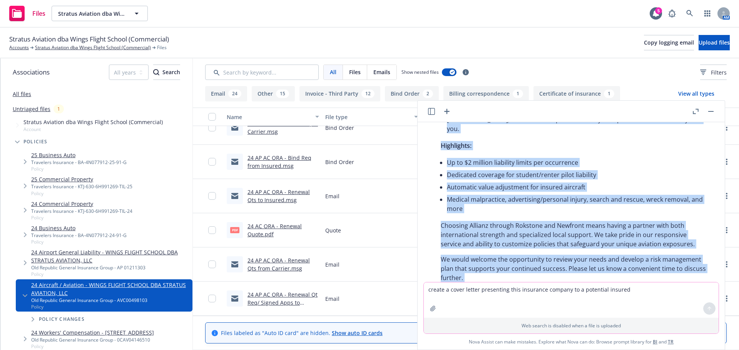
scroll to position [417, 0]
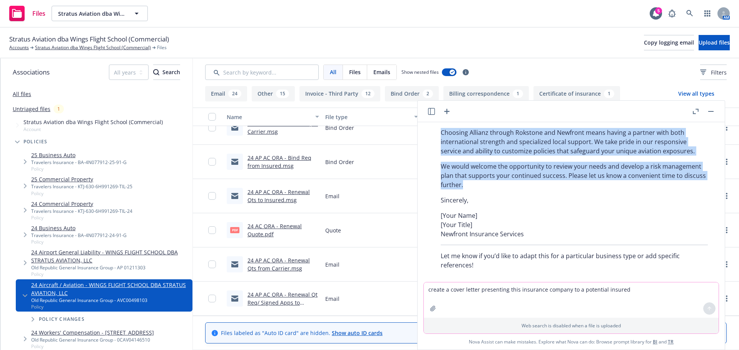
drag, startPoint x: 440, startPoint y: 195, endPoint x: 623, endPoint y: 177, distance: 183.5
click at [623, 177] on div "Below is a draft cover letter introducing the insurance company described in yo…" at bounding box center [574, 17] width 282 height 512
copy div "Lo ips dolorsi am consect adi elit se doeiusmod temporin utla Etdolor Magnaa En…"
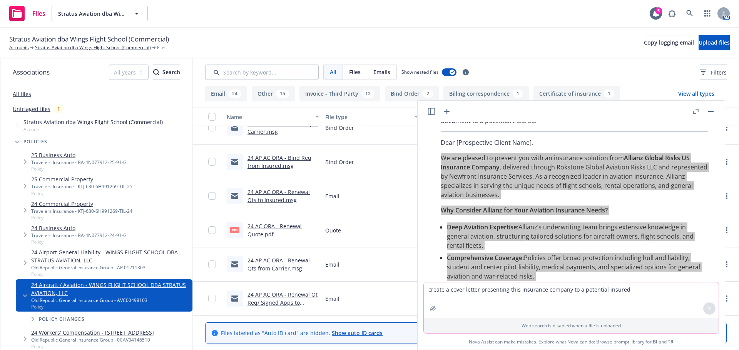
scroll to position [71, 0]
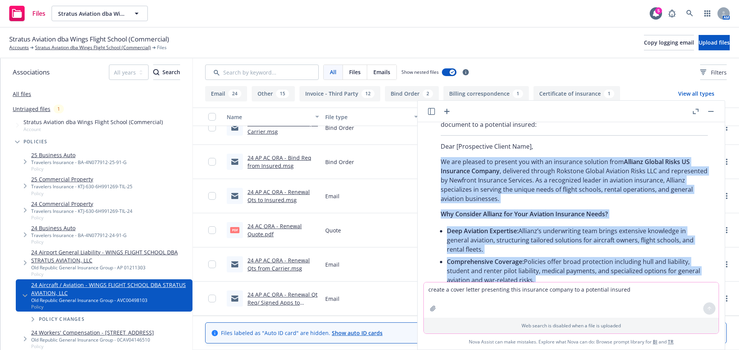
click at [523, 294] on textarea "create a cover letter presenting this insurance company to a potential insured" at bounding box center [571, 300] width 295 height 35
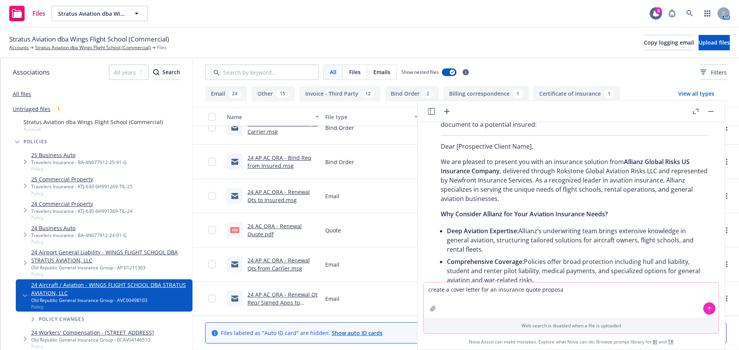
type textarea "create a cover letter for an insurance quote proposal"
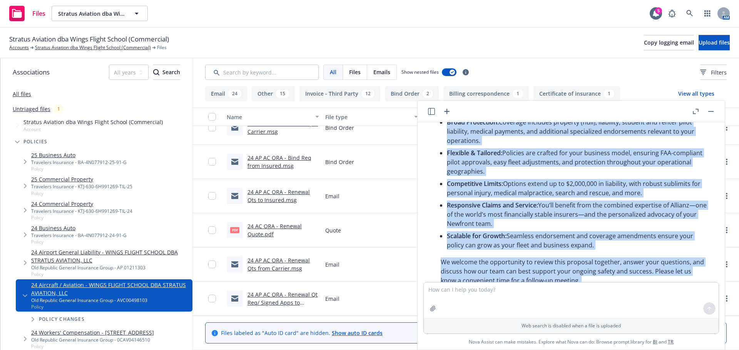
scroll to position [813, 0]
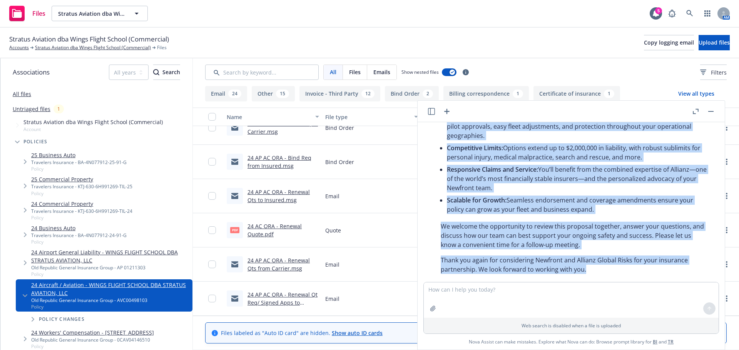
drag, startPoint x: 440, startPoint y: 183, endPoint x: 595, endPoint y: 260, distance: 172.4
click at [595, 260] on div "Certainly! Here is a professional cover letter template tailored for presenting…" at bounding box center [574, 136] width 282 height 450
copy div "Thank you for the opportunity to provide an insurance proposal for your [busine…"
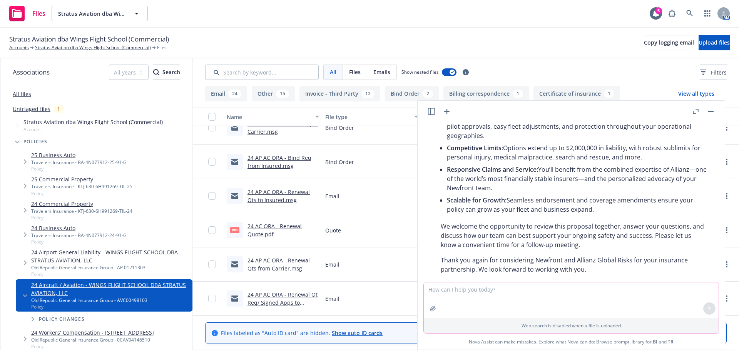
click at [488, 292] on textarea at bounding box center [571, 300] width 295 height 35
type textarea "what should the title of this cover letter/page be"
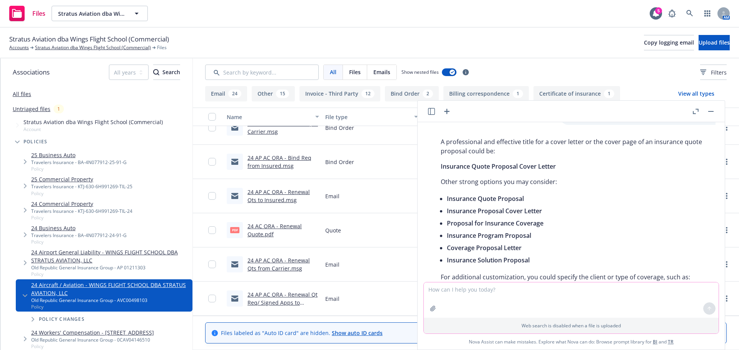
scroll to position [1067, 0]
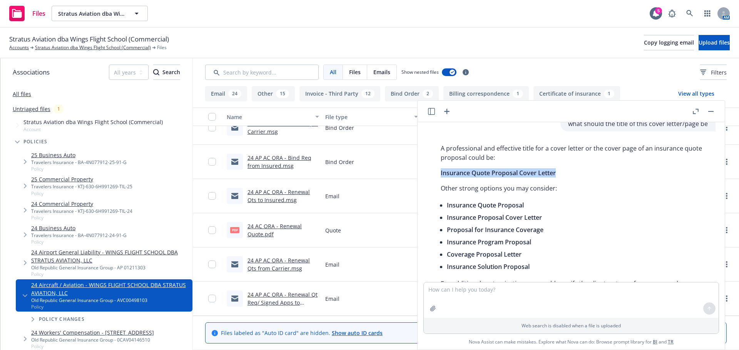
drag, startPoint x: 440, startPoint y: 164, endPoint x: 564, endPoint y: 163, distance: 123.1
click at [564, 168] on p "Insurance Quote Proposal Cover Letter" at bounding box center [573, 172] width 267 height 9
copy span "Insurance Quote Proposal Cover Letter"
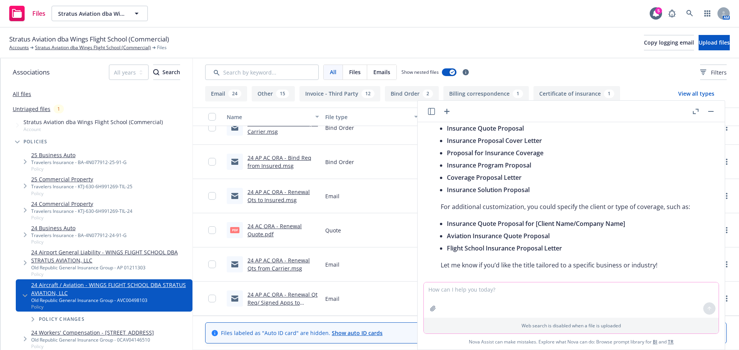
click at [501, 295] on textarea at bounding box center [571, 300] width 295 height 35
type textarea "incorporate the insureds name"
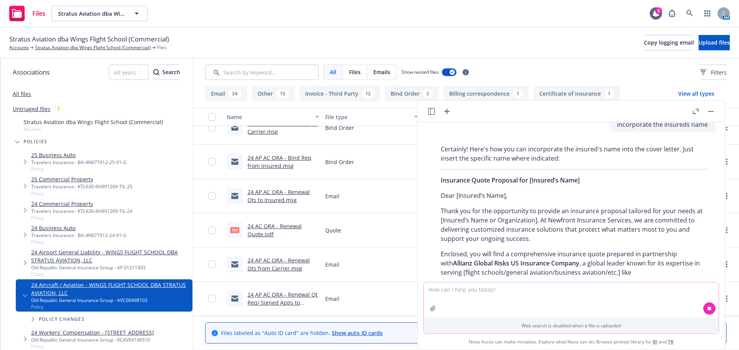
scroll to position [1317, 0]
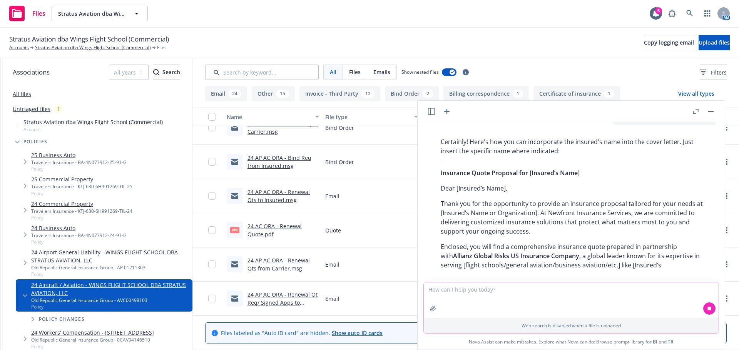
drag, startPoint x: 497, startPoint y: 304, endPoint x: 492, endPoint y: 304, distance: 5.0
click at [496, 304] on textarea at bounding box center [571, 300] width 295 height 35
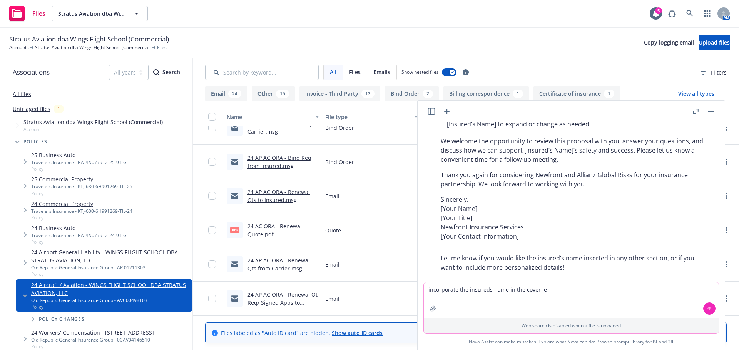
scroll to position [1616, 0]
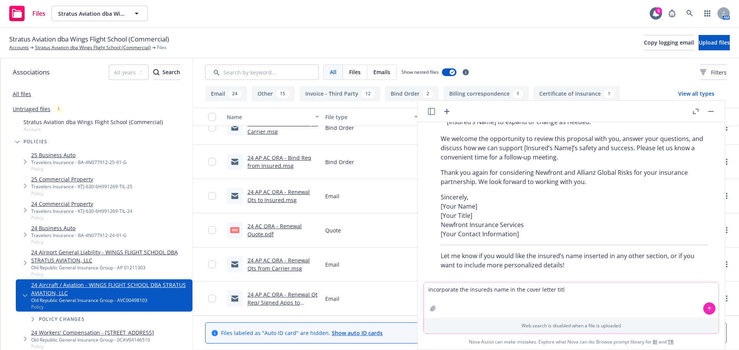
type textarea "incorporate the insureds name in the cover letter title"
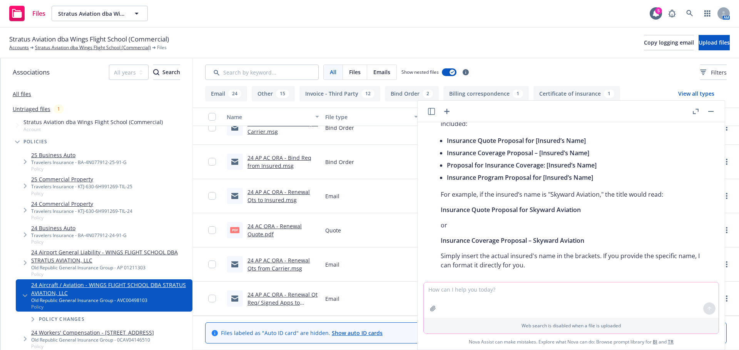
scroll to position [1777, 0]
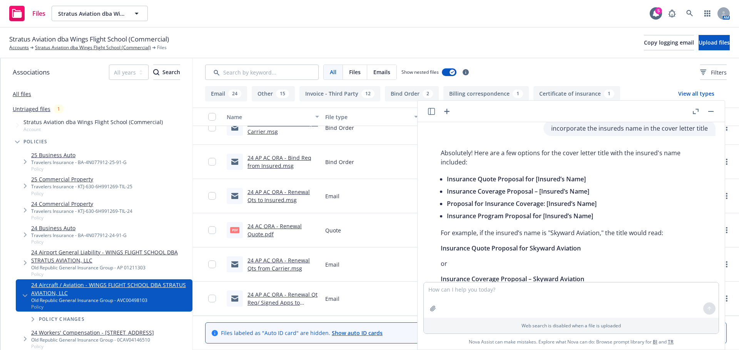
click at [712, 111] on icon "button" at bounding box center [710, 111] width 5 height 1
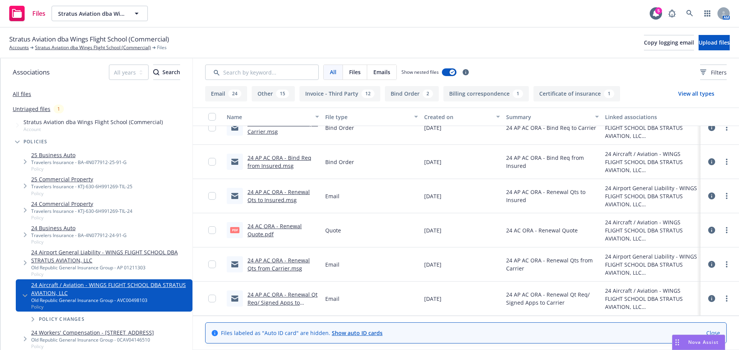
scroll to position [1816, 0]
